Goal: Transaction & Acquisition: Purchase product/service

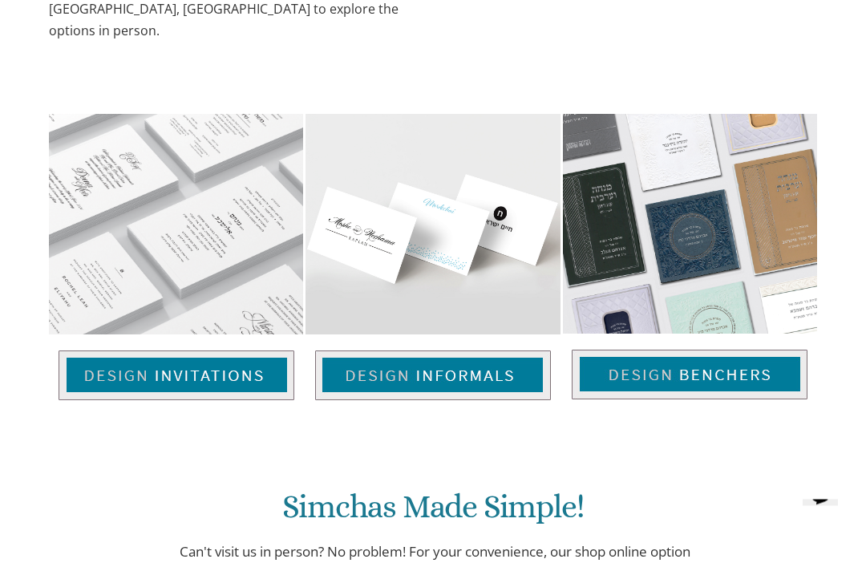
scroll to position [941, 0]
click at [163, 353] on img at bounding box center [177, 375] width 236 height 50
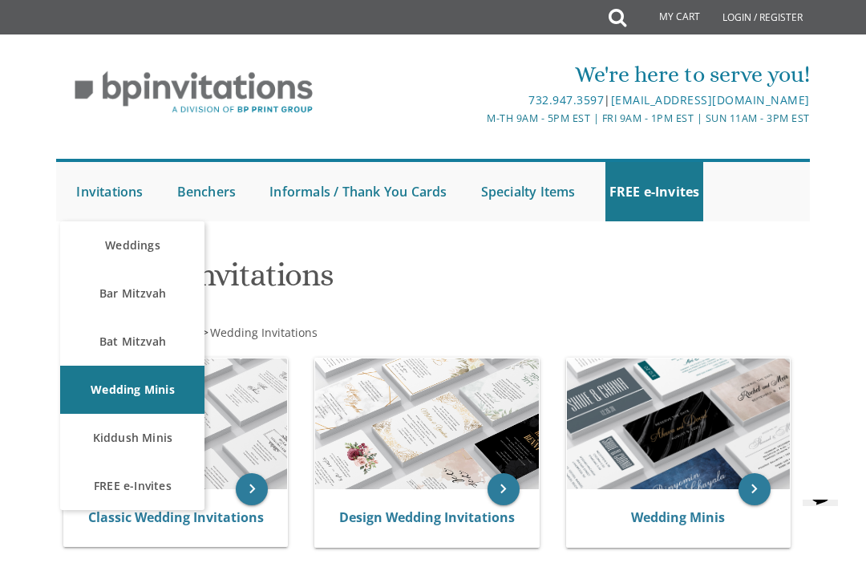
click at [168, 292] on link "Bar Mitzvah" at bounding box center [132, 293] width 144 height 48
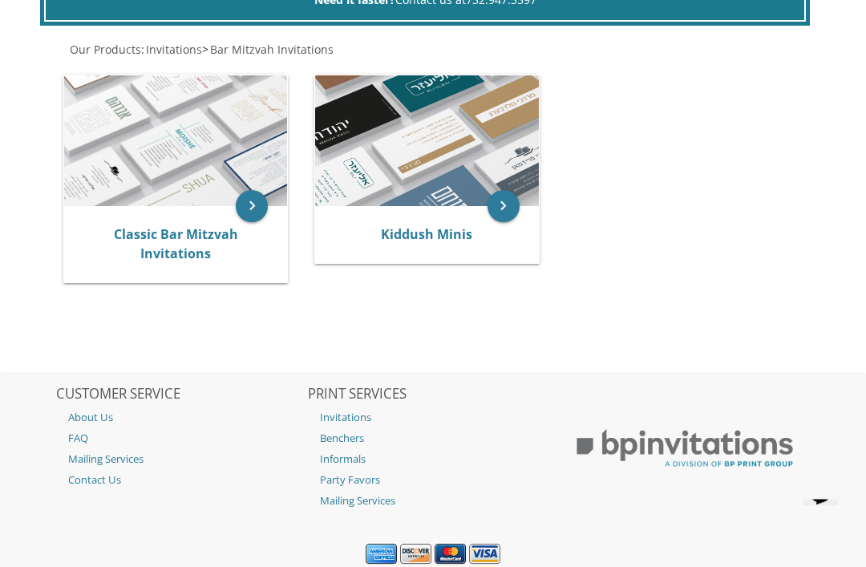
scroll to position [358, 0]
click at [188, 252] on link "Classic Bar Mitzvah Invitations" at bounding box center [176, 243] width 124 height 37
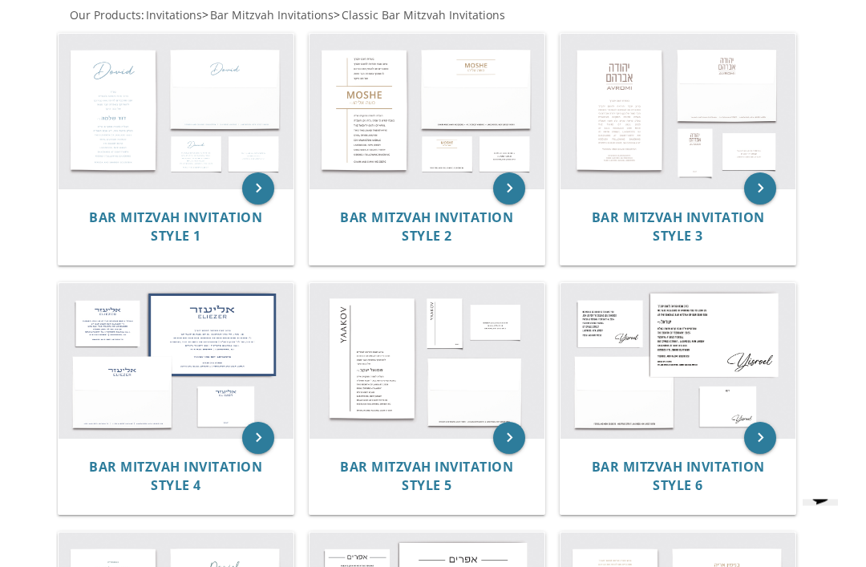
scroll to position [317, 0]
click at [200, 108] on img at bounding box center [176, 111] width 235 height 155
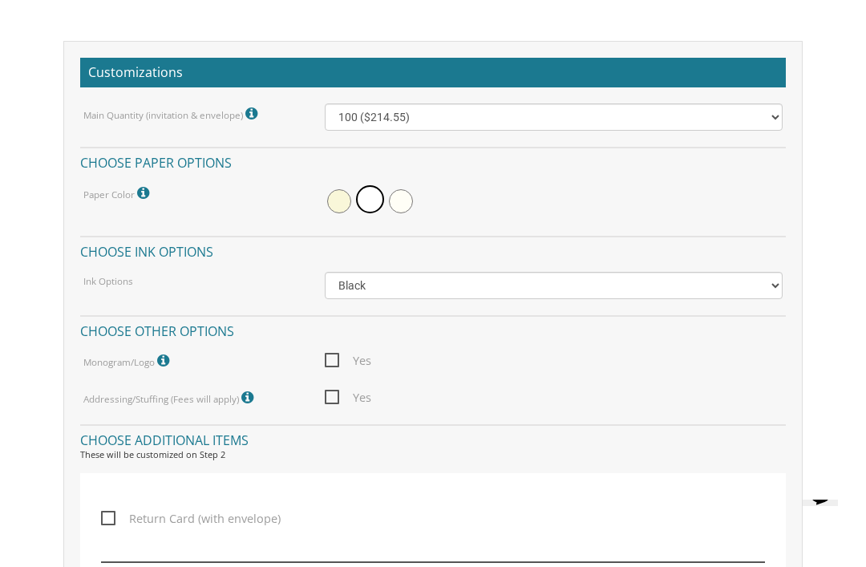
scroll to position [1235, 0]
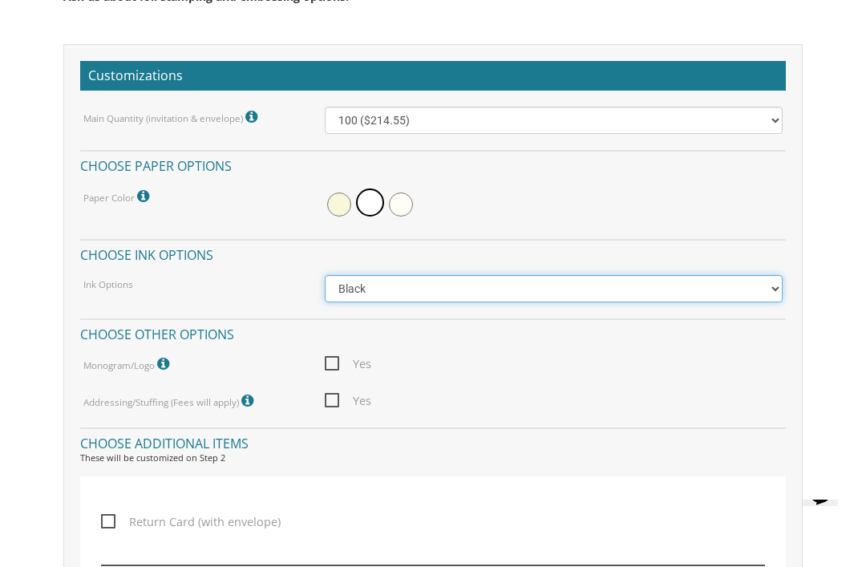
click at [774, 281] on select "Black Colored Ink ($65.00) Black + One Color ($100.00) Two Colors ($137.95)" at bounding box center [554, 288] width 459 height 27
select select "Standard"
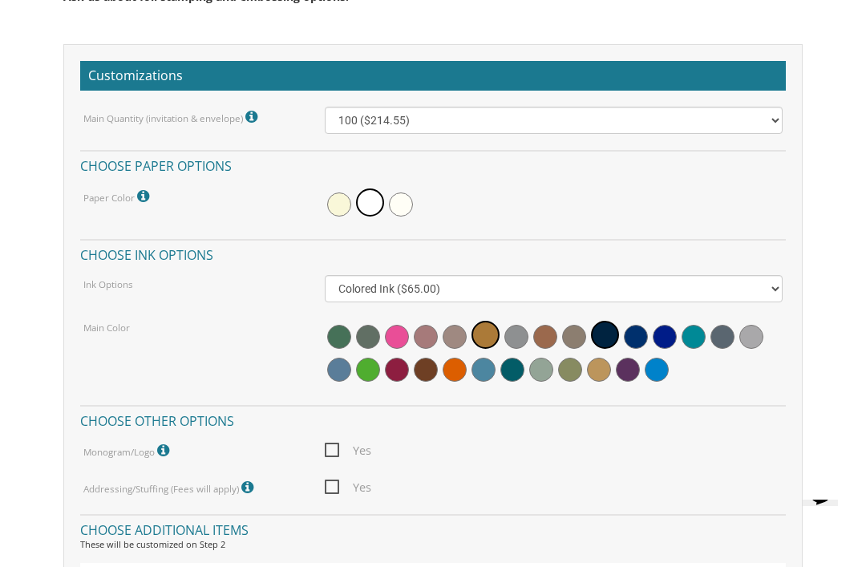
click at [428, 374] on span at bounding box center [426, 370] width 24 height 24
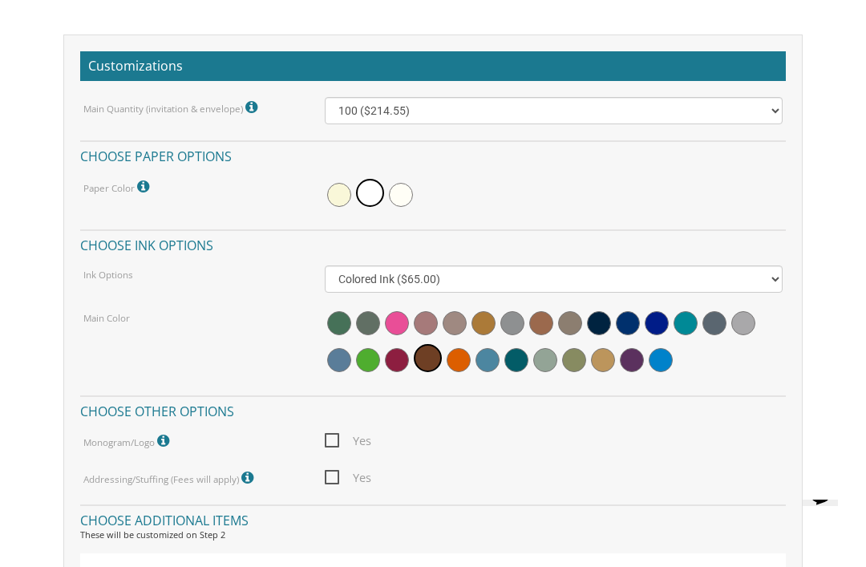
scroll to position [1243, 0]
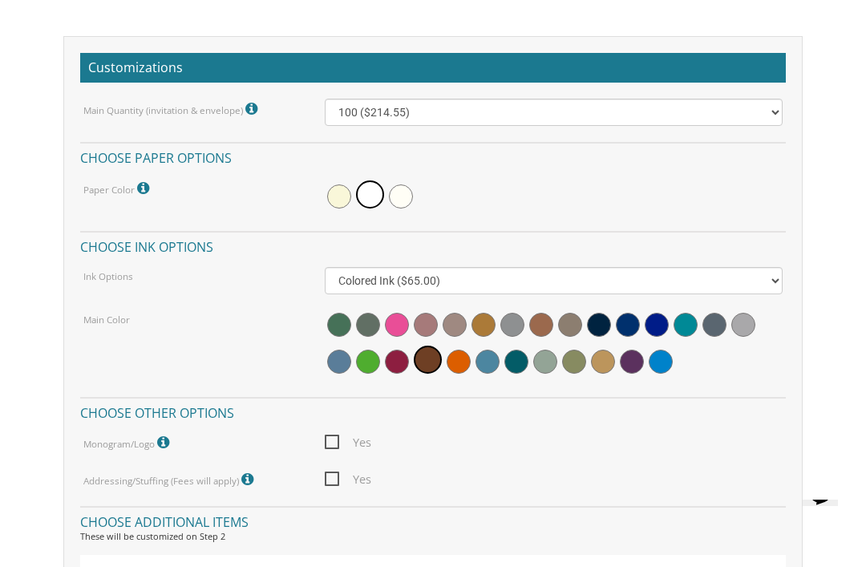
click at [544, 322] on span at bounding box center [541, 325] width 24 height 24
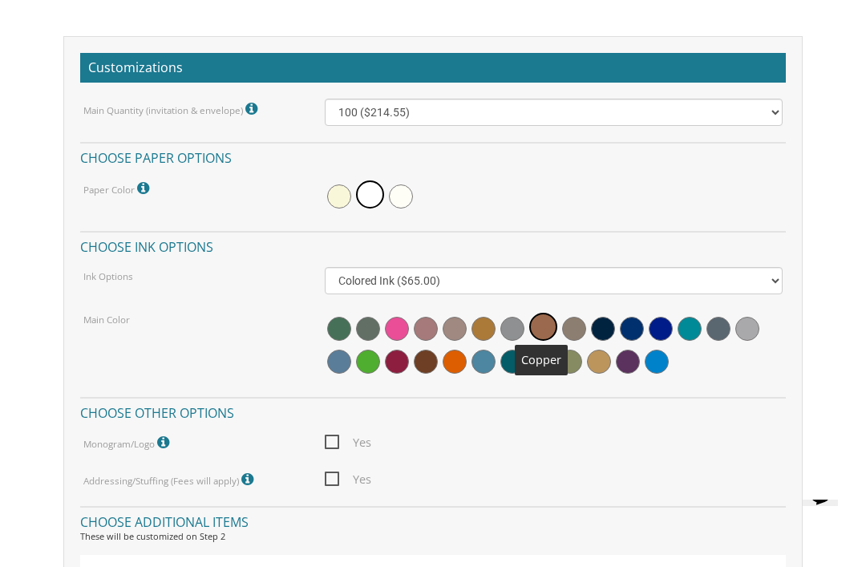
click at [578, 321] on span at bounding box center [574, 329] width 24 height 24
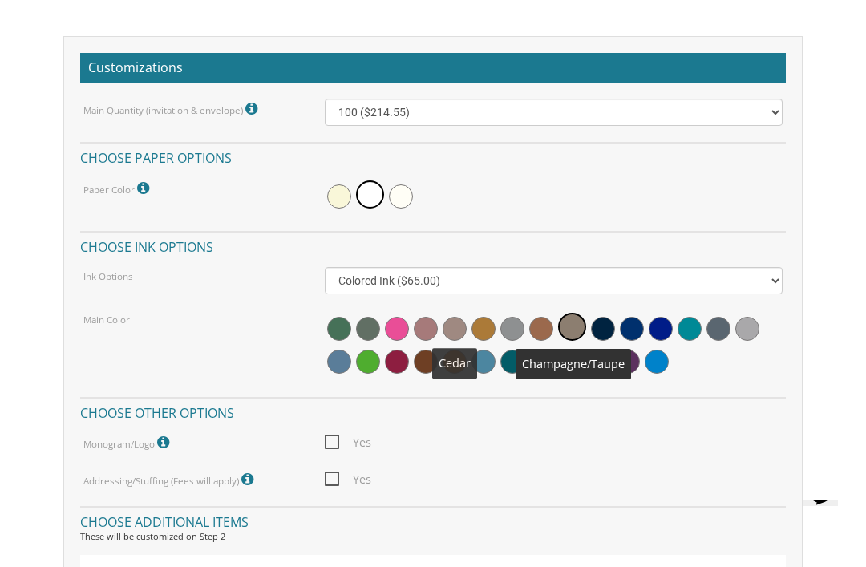
click at [459, 320] on span at bounding box center [455, 329] width 24 height 24
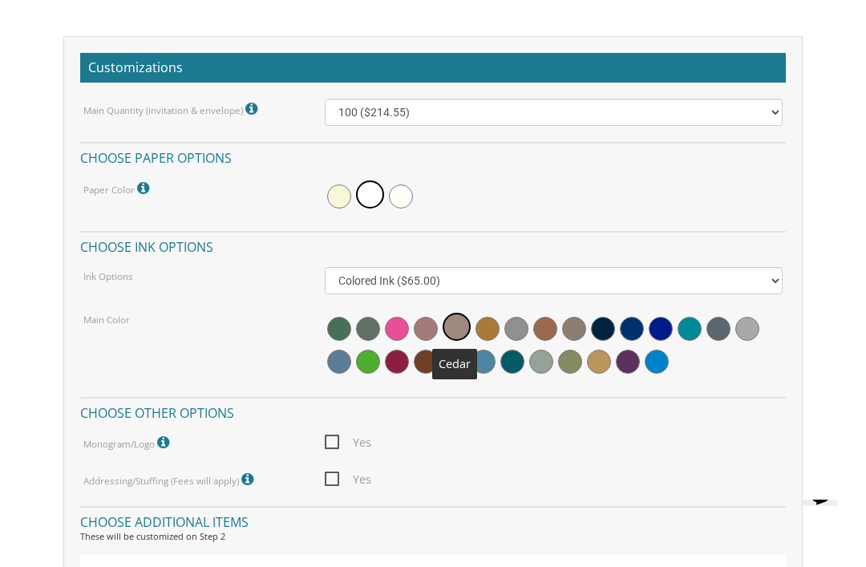
click at [606, 355] on span at bounding box center [599, 362] width 24 height 24
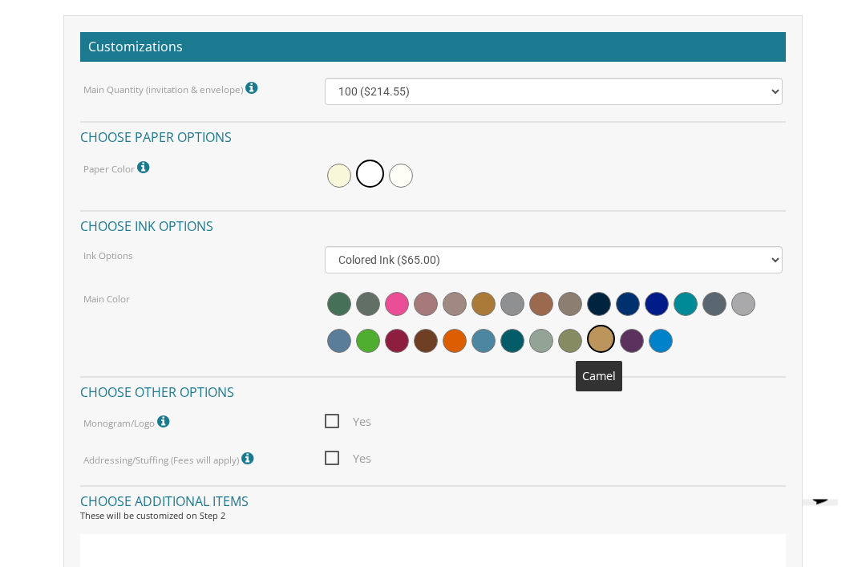
scroll to position [1263, 0]
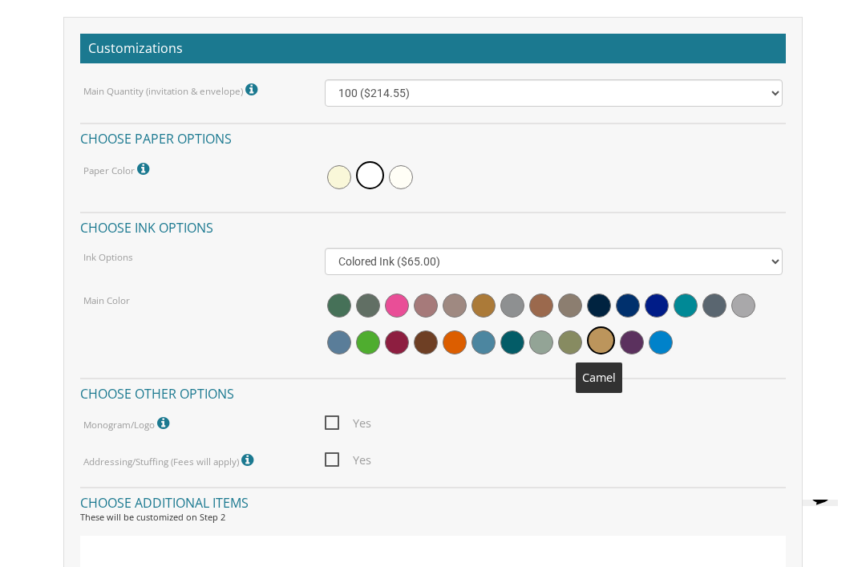
click at [412, 346] on div at bounding box center [554, 326] width 459 height 71
click at [434, 331] on span at bounding box center [426, 342] width 24 height 24
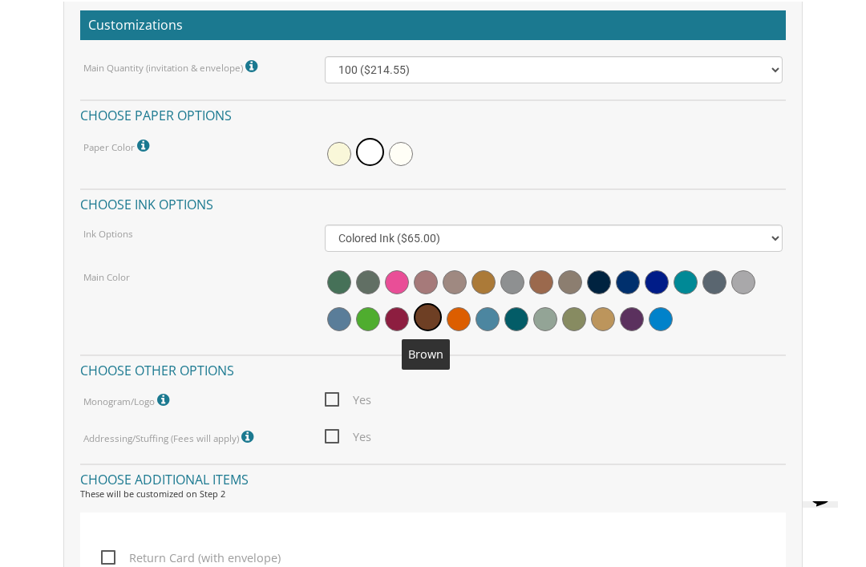
scroll to position [1286, 0]
click at [547, 285] on span at bounding box center [541, 282] width 24 height 24
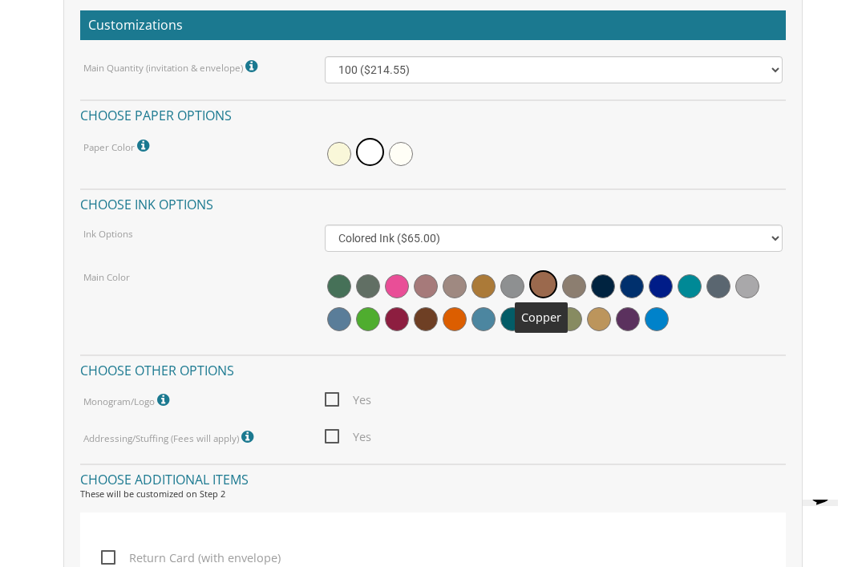
click at [431, 312] on span at bounding box center [426, 319] width 24 height 24
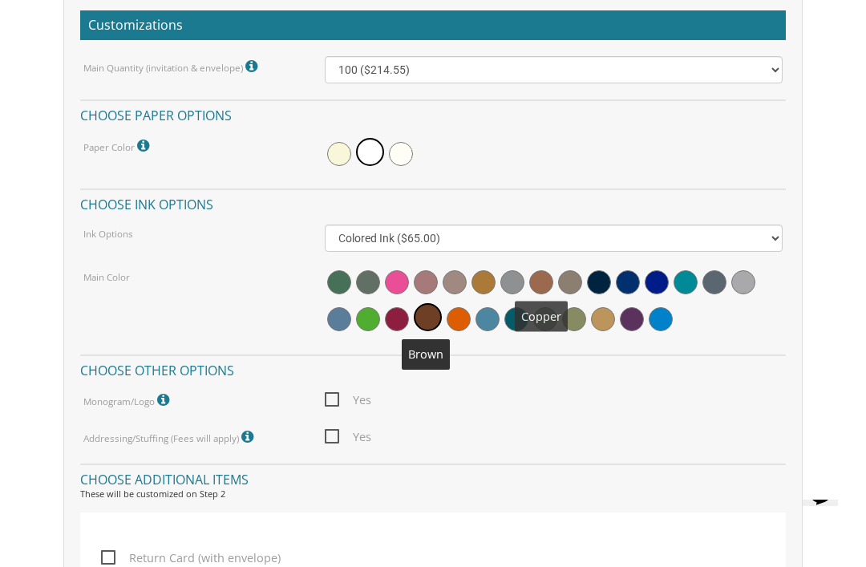
click at [544, 285] on span at bounding box center [541, 282] width 24 height 24
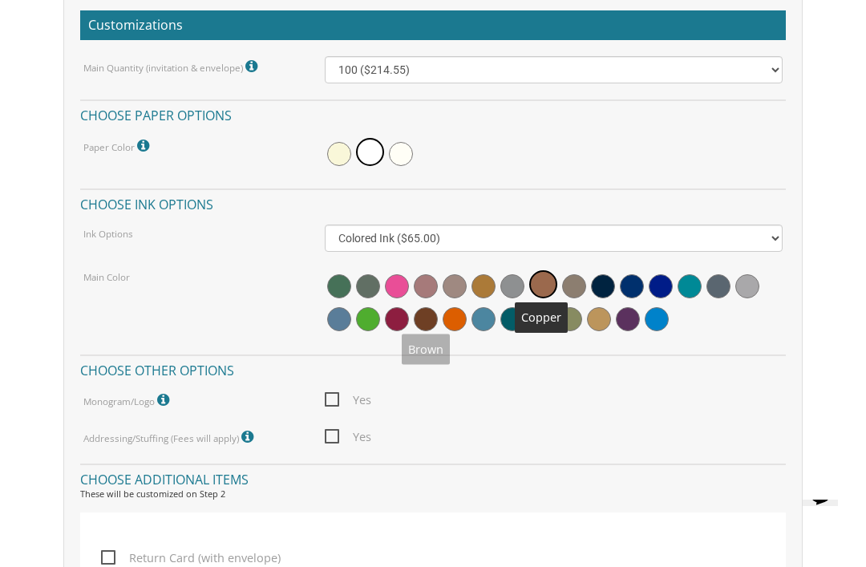
click at [429, 313] on span at bounding box center [426, 319] width 24 height 24
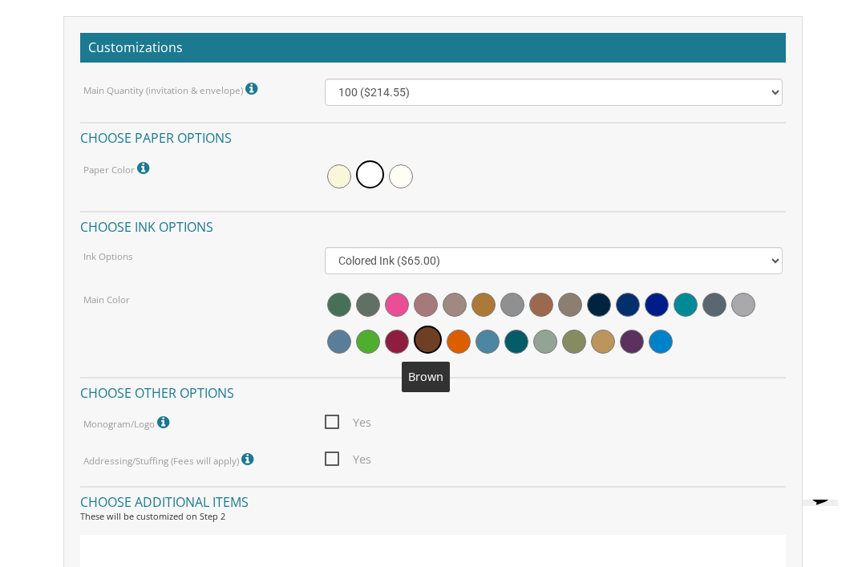
scroll to position [1261, 0]
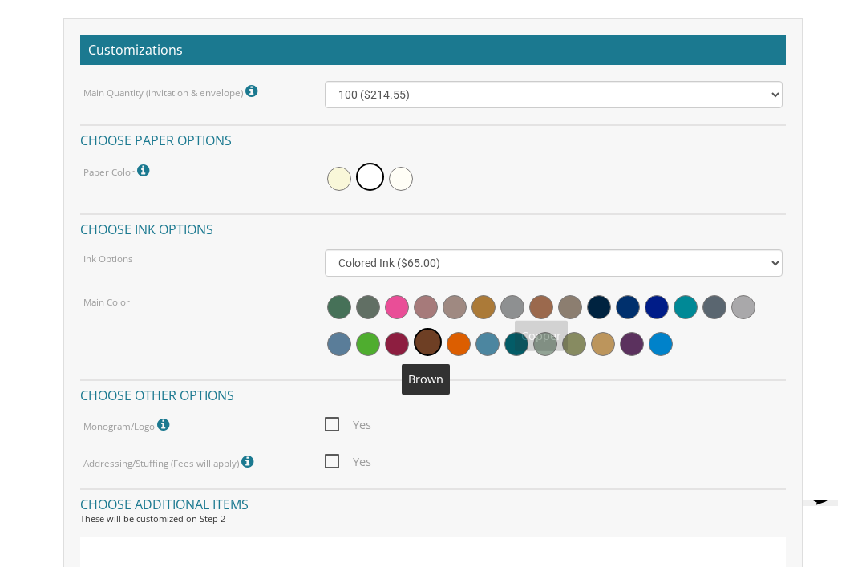
click at [546, 305] on span at bounding box center [541, 307] width 24 height 24
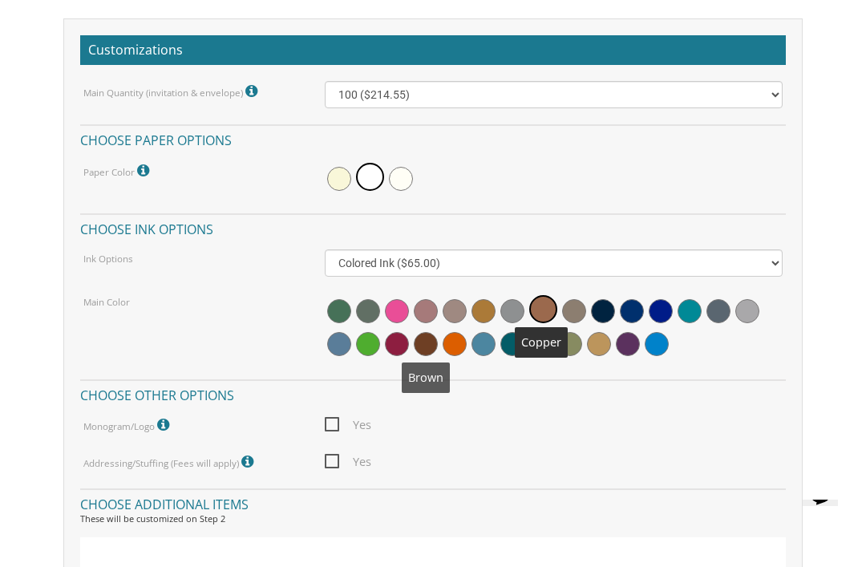
click at [428, 339] on span at bounding box center [426, 344] width 24 height 24
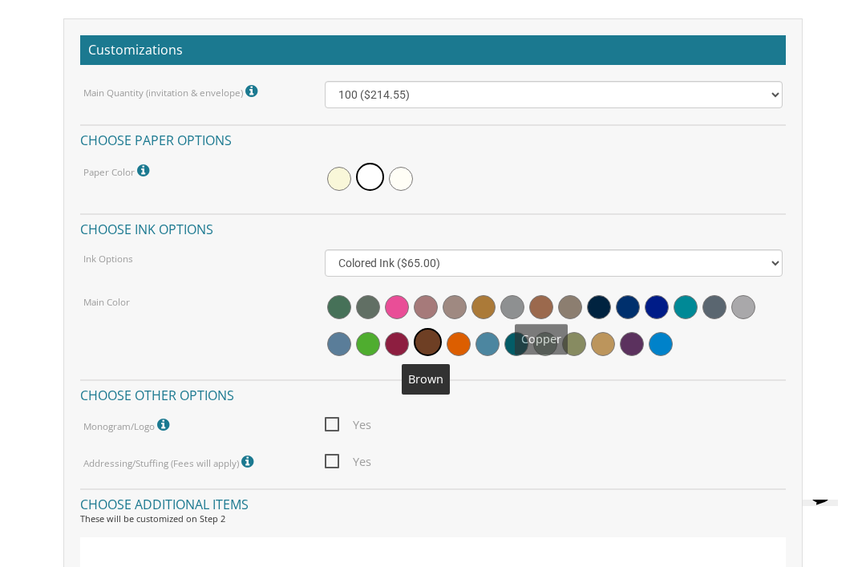
click at [548, 304] on span at bounding box center [541, 307] width 24 height 24
